Goal: Check status

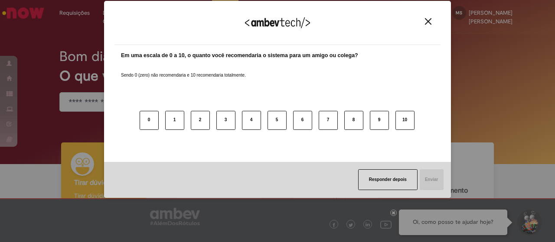
click at [123, 52] on div "Em uma escala de 0 a 10, o quanto você recomendaria o sistema para um amigo ou …" at bounding box center [277, 101] width 313 height 98
click at [431, 28] on div "Agradecemos seu feedback!" at bounding box center [278, 28] width 326 height 34
click at [425, 23] on img "Close" at bounding box center [428, 21] width 7 height 7
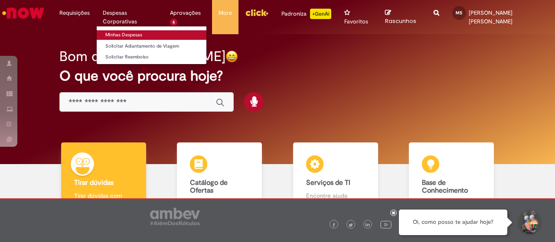
click at [131, 33] on link "Minhas Despesas" at bounding box center [152, 35] width 110 height 10
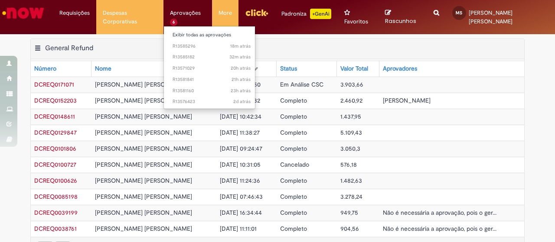
click at [186, 15] on li "Aprovações 6 Exibir todas as aprovações 18m atrás 18 minutos atrás R13585296 32…" at bounding box center [188, 13] width 49 height 26
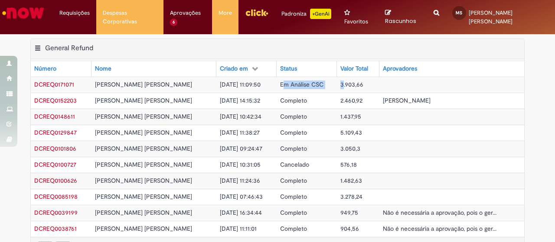
drag, startPoint x: 272, startPoint y: 75, endPoint x: 309, endPoint y: 80, distance: 36.8
click at [329, 77] on tr "DCREQ0171071 [PERSON_NAME] [PERSON_NAME] [DATE] 11:09:50 Em Análise CSC 3.903,66" at bounding box center [278, 85] width 494 height 16
drag, startPoint x: 265, startPoint y: 74, endPoint x: 555, endPoint y: 141, distance: 297.4
click at [323, 77] on td "Em Análise CSC" at bounding box center [307, 85] width 61 height 16
